Goal: Information Seeking & Learning: Understand process/instructions

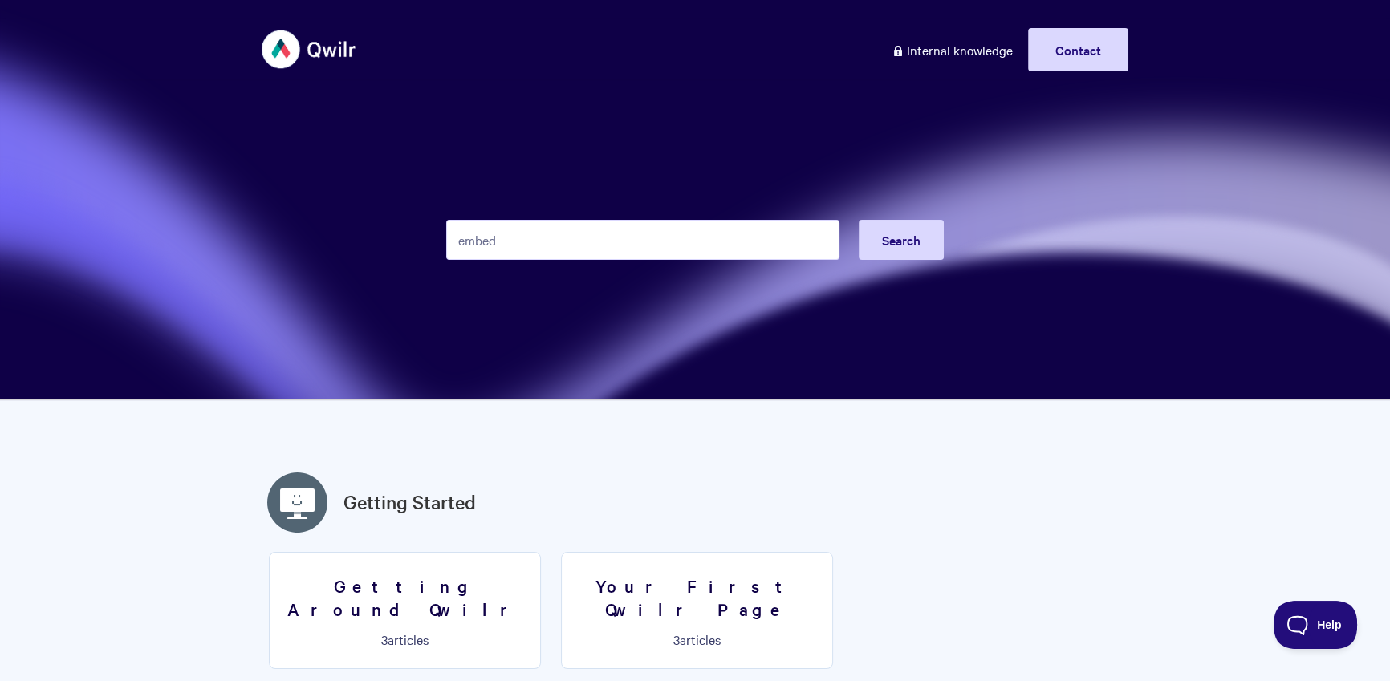
type input "embed"
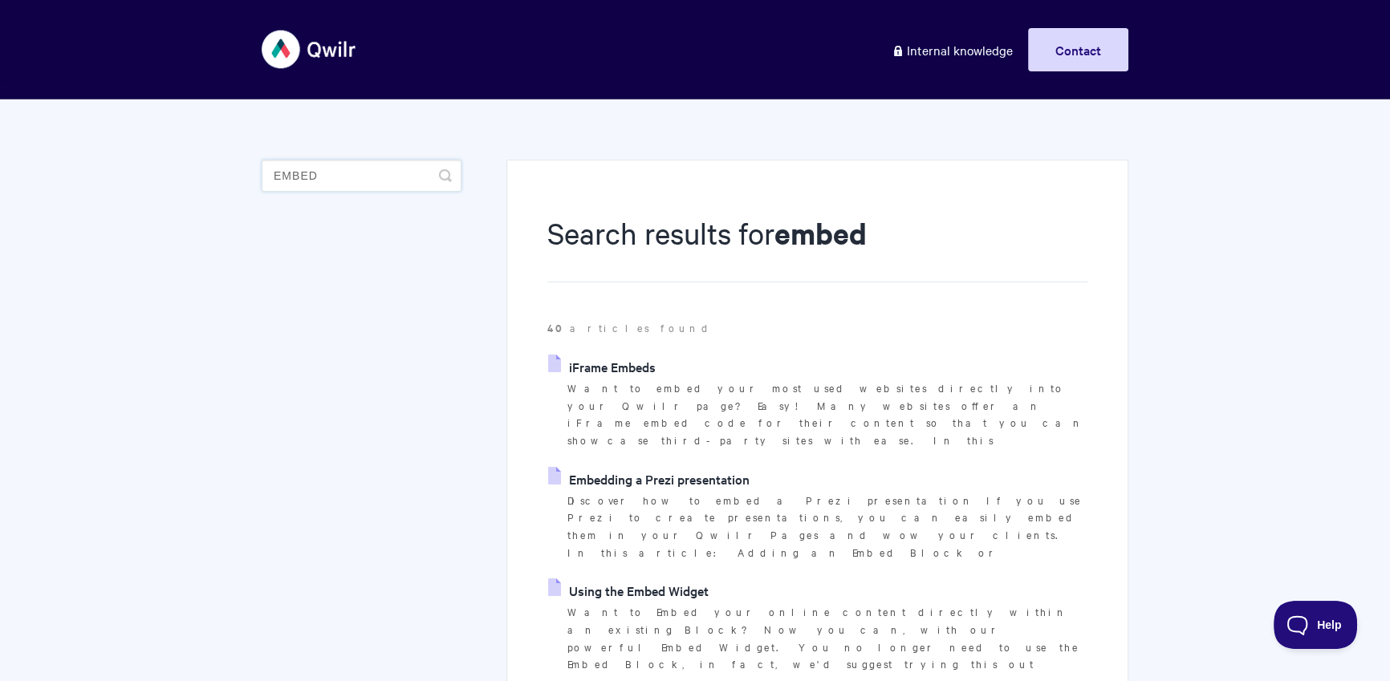
click at [379, 181] on input "embed" at bounding box center [362, 176] width 200 height 32
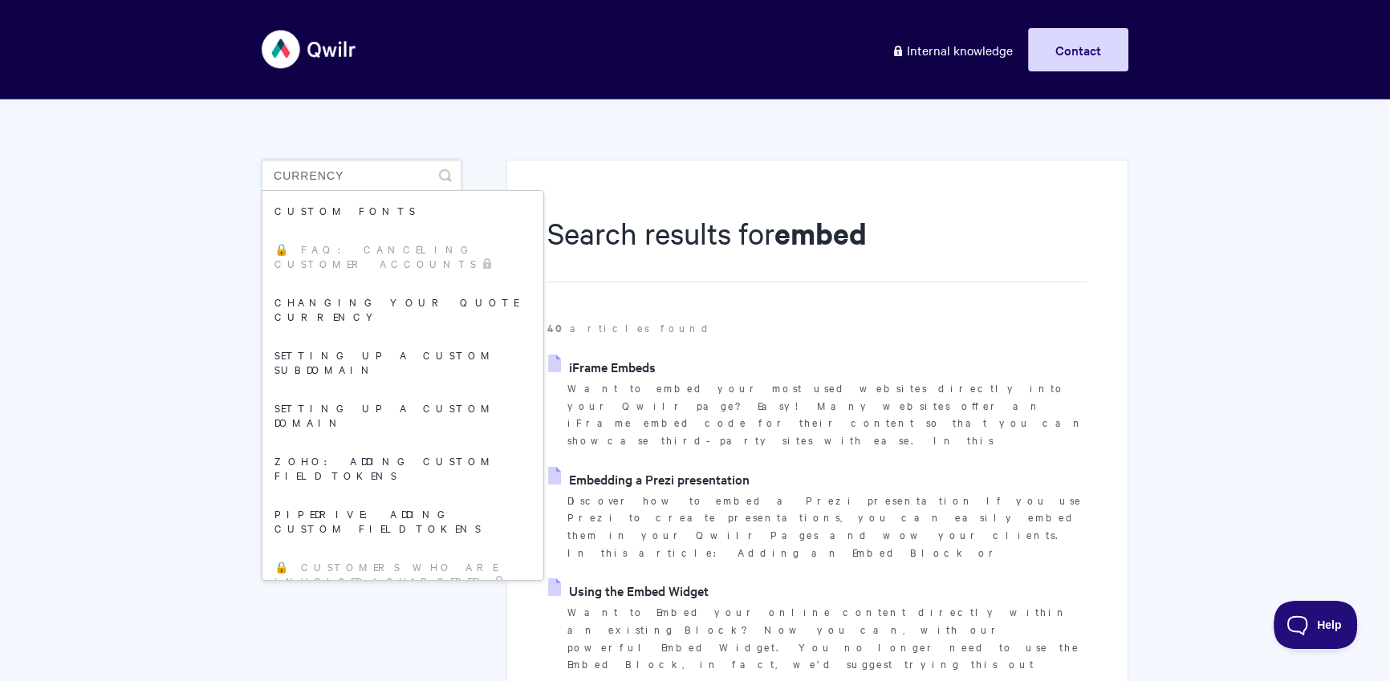
type input "currency"
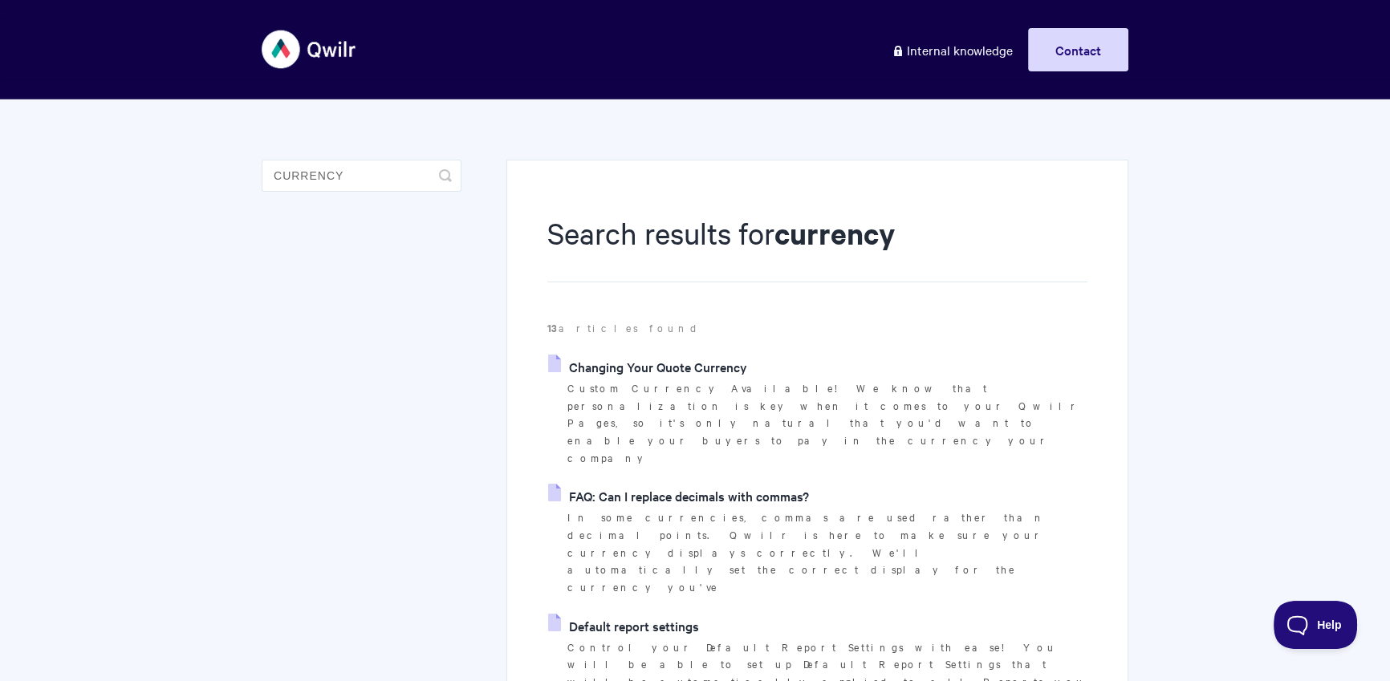
click at [694, 362] on link "Changing Your Quote Currency" at bounding box center [647, 367] width 199 height 24
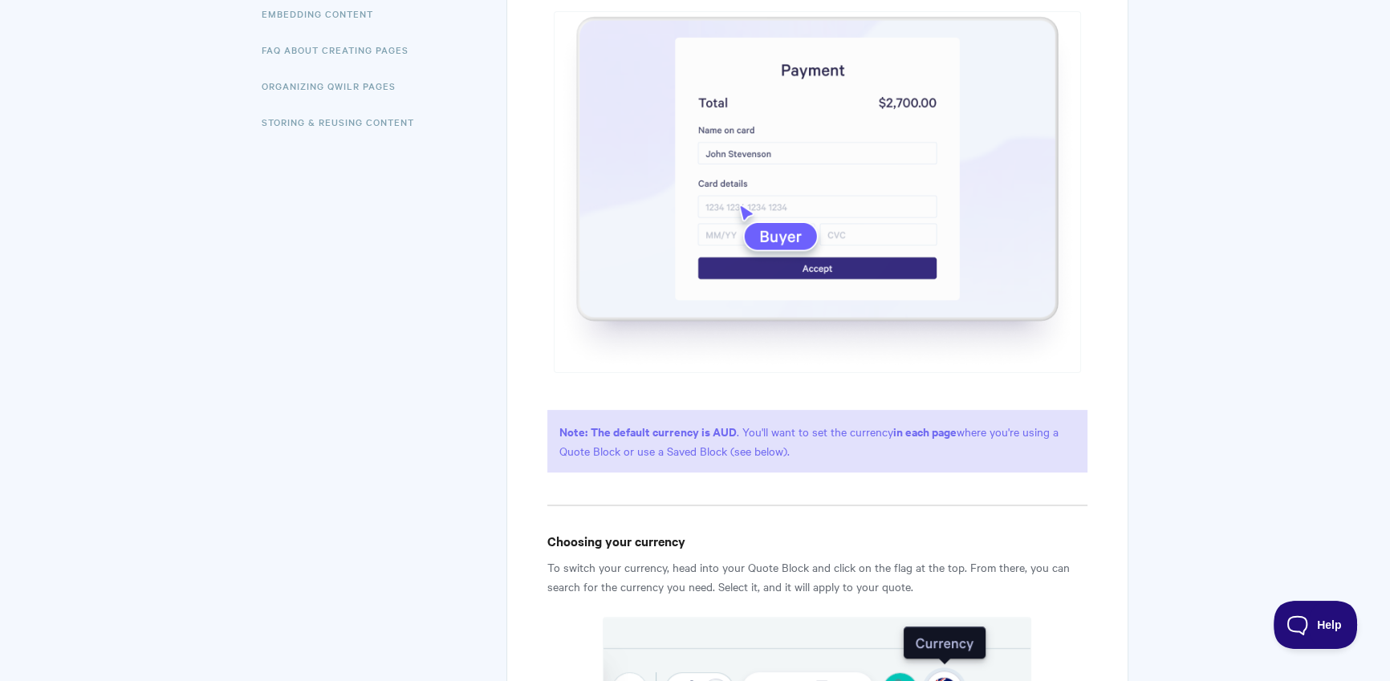
scroll to position [757, 0]
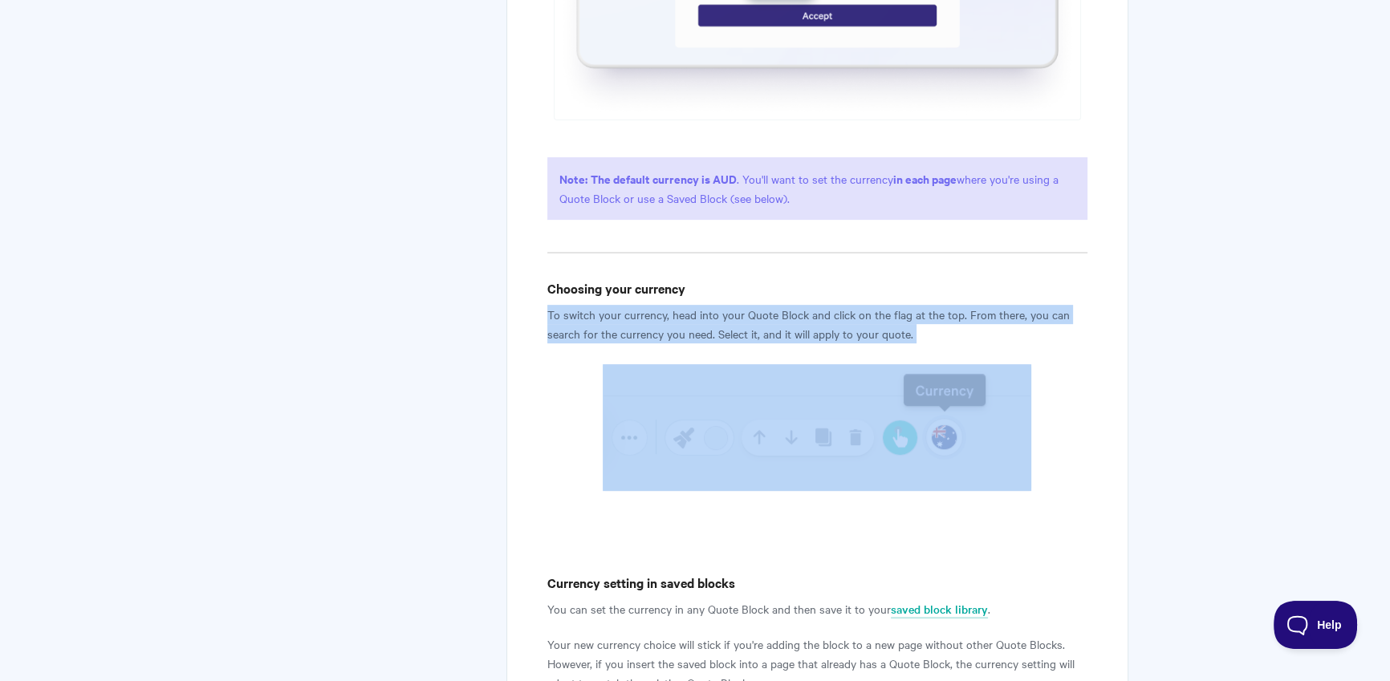
drag, startPoint x: 540, startPoint y: 312, endPoint x: 870, endPoint y: 386, distance: 337.9
click at [865, 432] on div "Changing Your Quote Currency View in Help Scout Custom Currency Available! We k…" at bounding box center [817, 121] width 622 height 1436
copy article "To switch your currency, head into your Quote Block and click on the flag at th…"
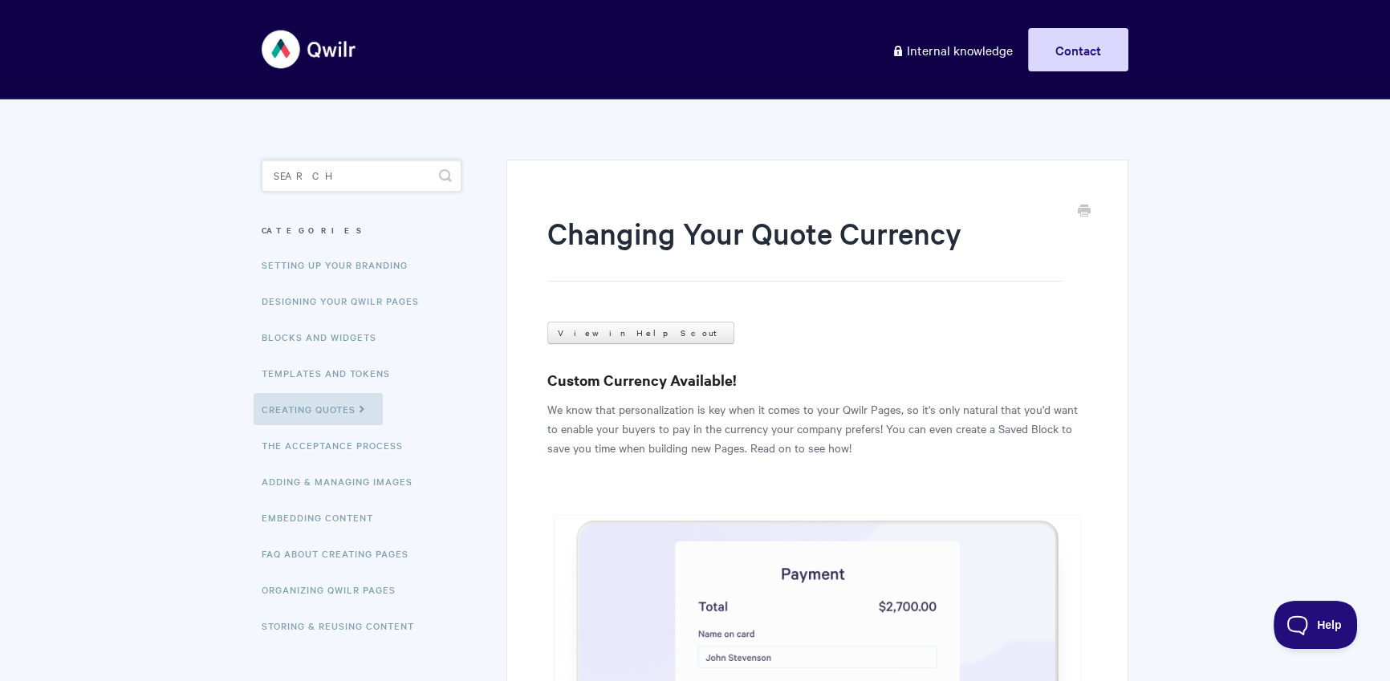
click at [347, 178] on input "Search" at bounding box center [362, 176] width 200 height 32
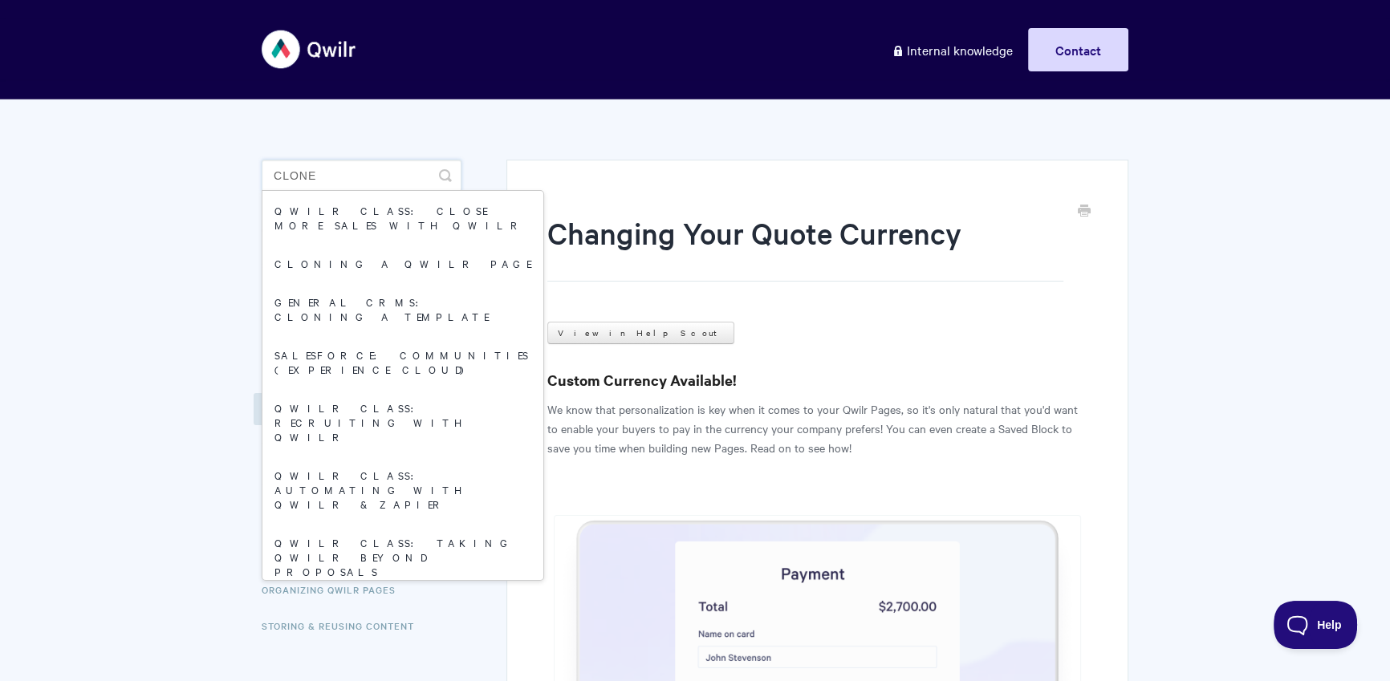
type input "clone"
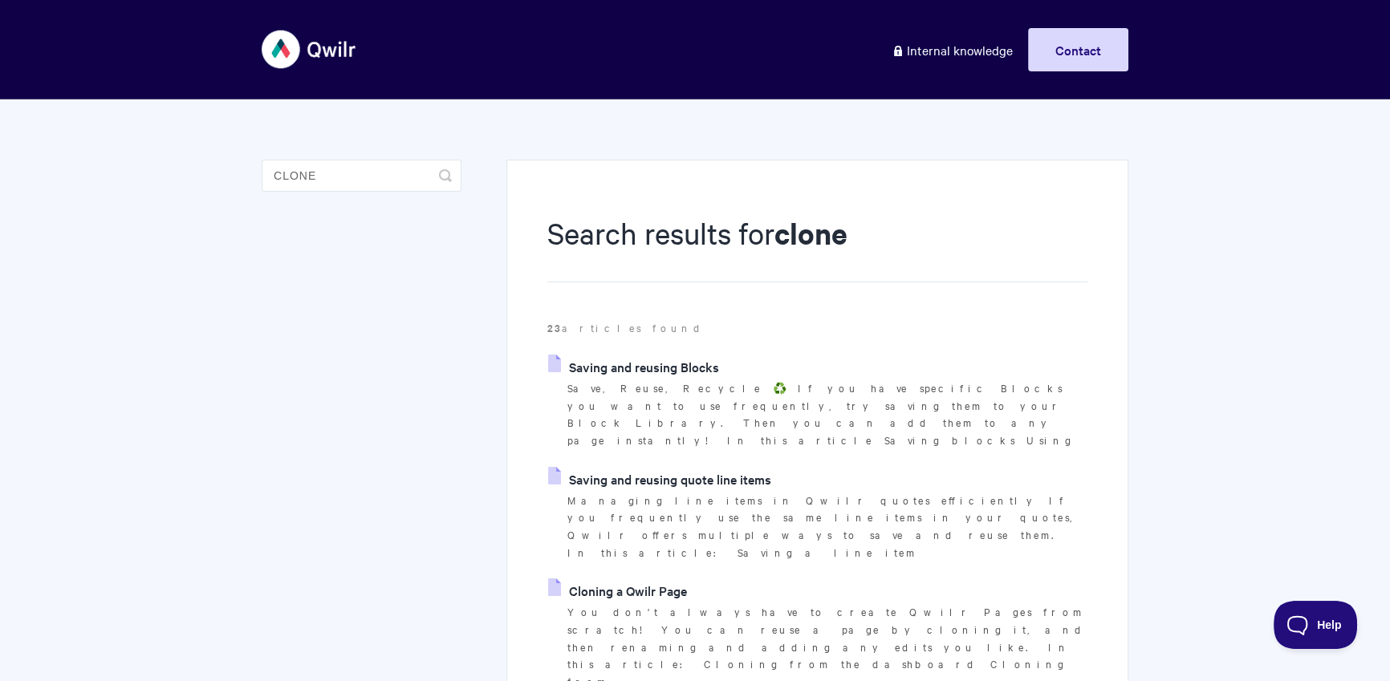
click at [660, 579] on link "Cloning a Qwilr Page" at bounding box center [617, 591] width 139 height 24
